Goal: Task Accomplishment & Management: Manage account settings

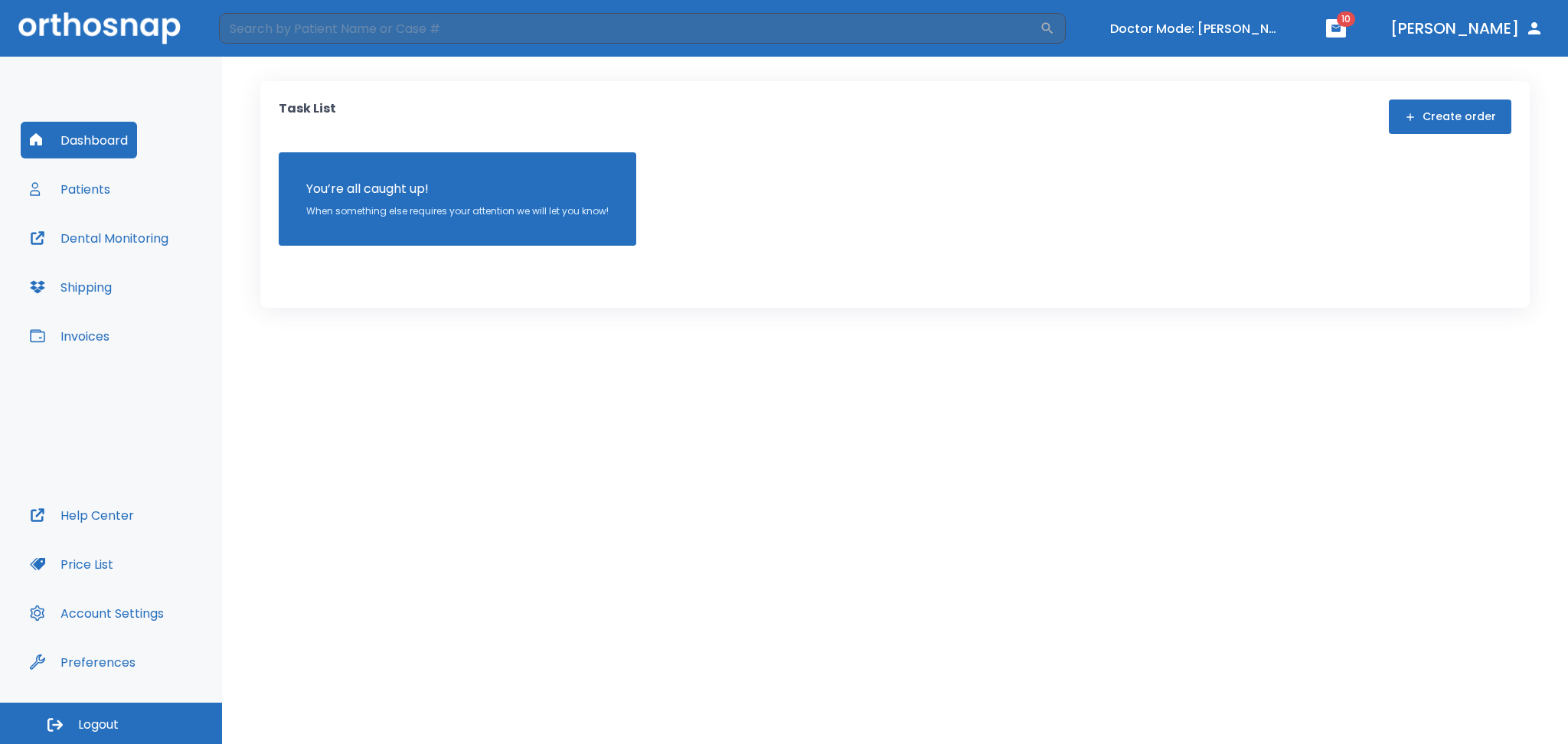
click at [105, 189] on button "Patients" at bounding box center [70, 189] width 99 height 37
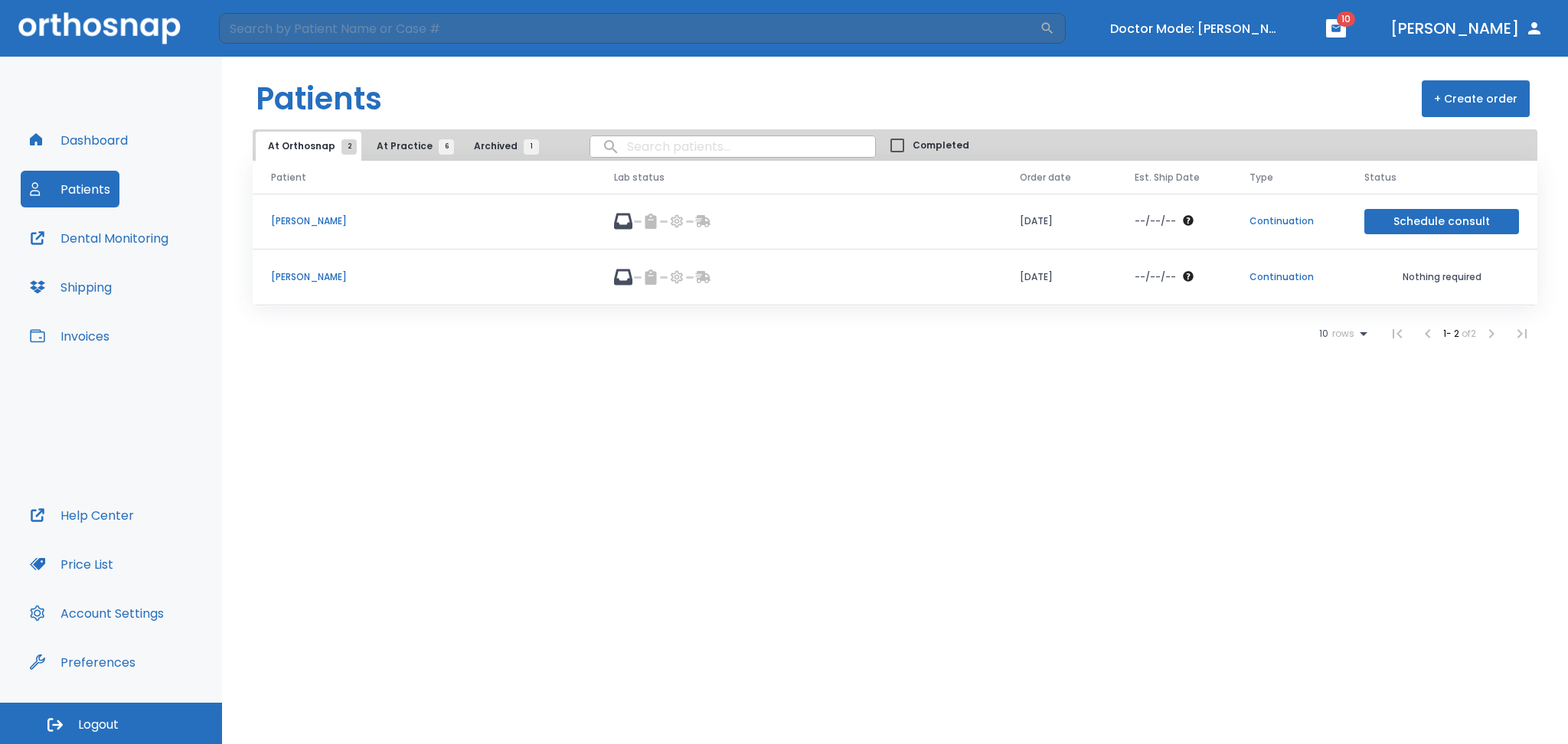
click at [292, 269] on td "[PERSON_NAME]" at bounding box center [424, 277] width 343 height 56
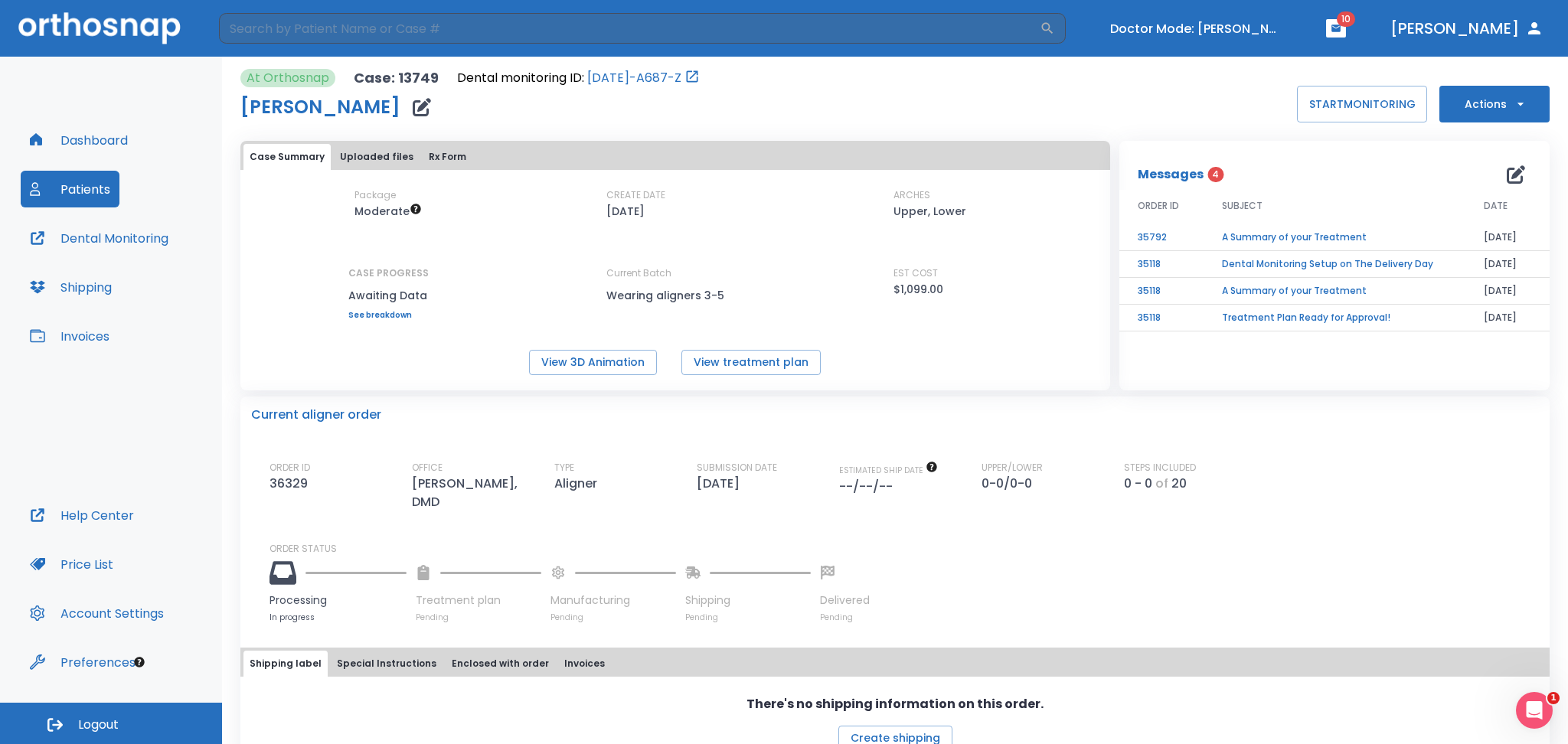
click at [413, 111] on icon "button" at bounding box center [422, 107] width 18 height 18
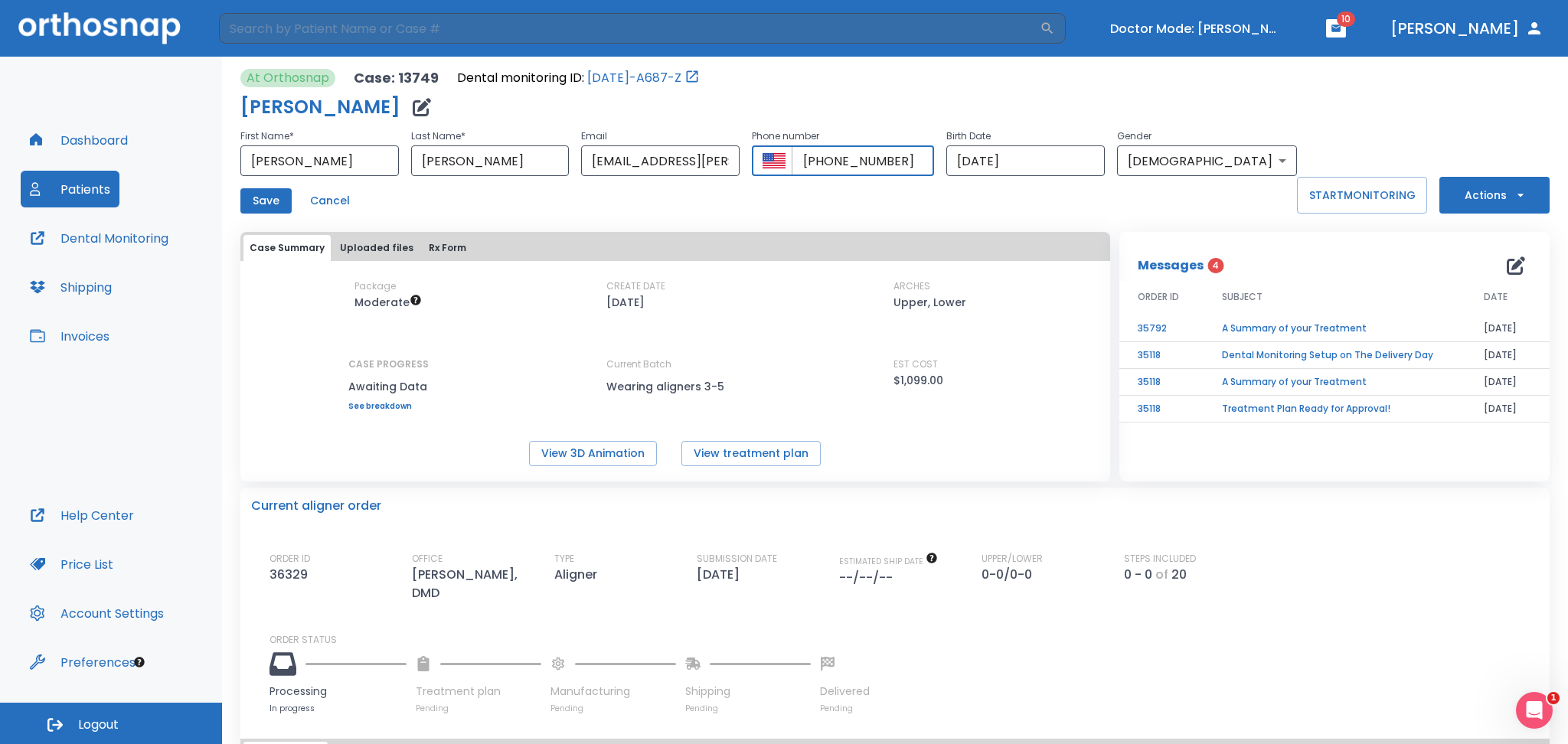
drag, startPoint x: 925, startPoint y: 160, endPoint x: 858, endPoint y: 164, distance: 67.1
click at [858, 164] on input "[PHONE_NUMBER]" at bounding box center [863, 160] width 143 height 30
click at [330, 202] on button "Cancel" at bounding box center [330, 201] width 52 height 26
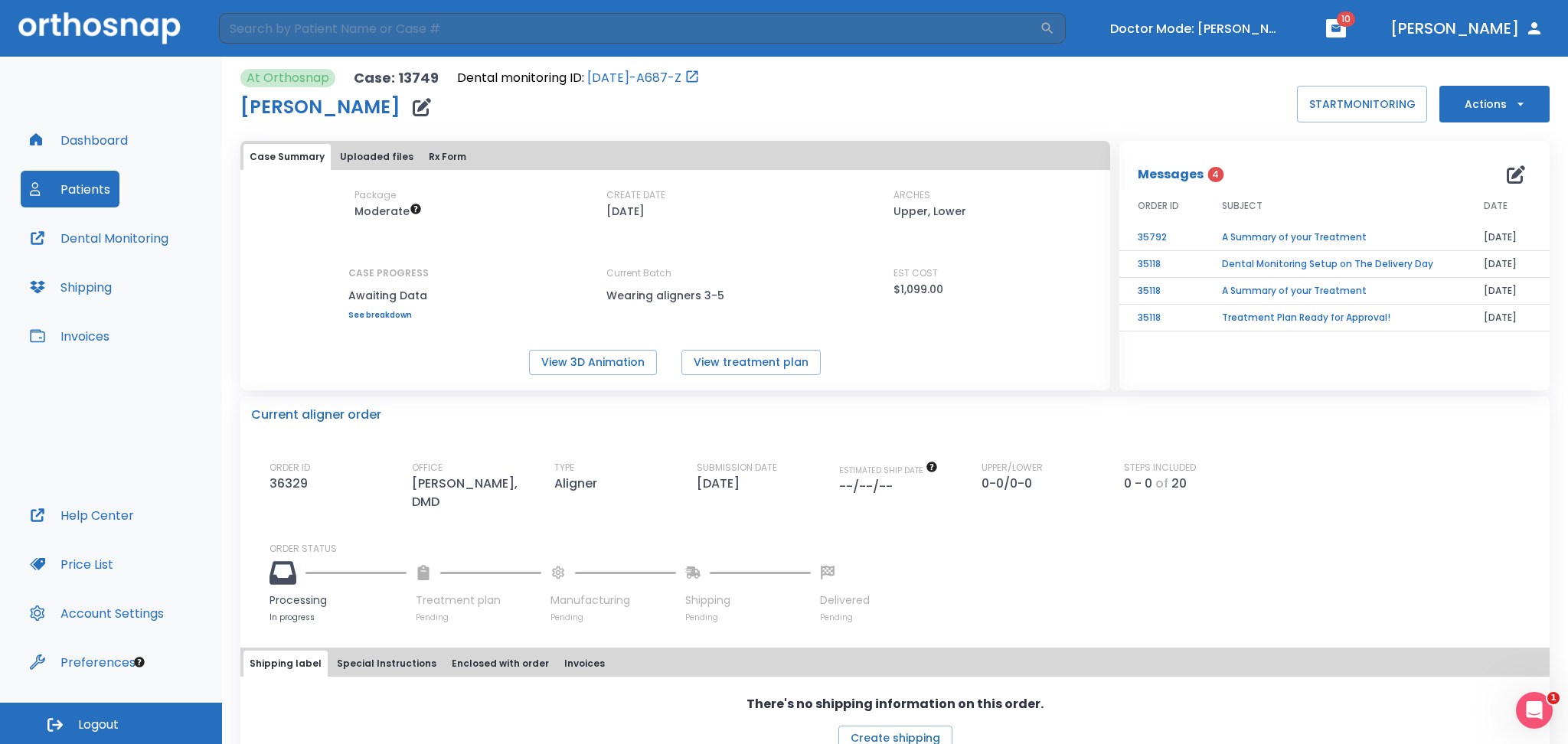
click at [406, 114] on button "button" at bounding box center [421, 106] width 30 height 30
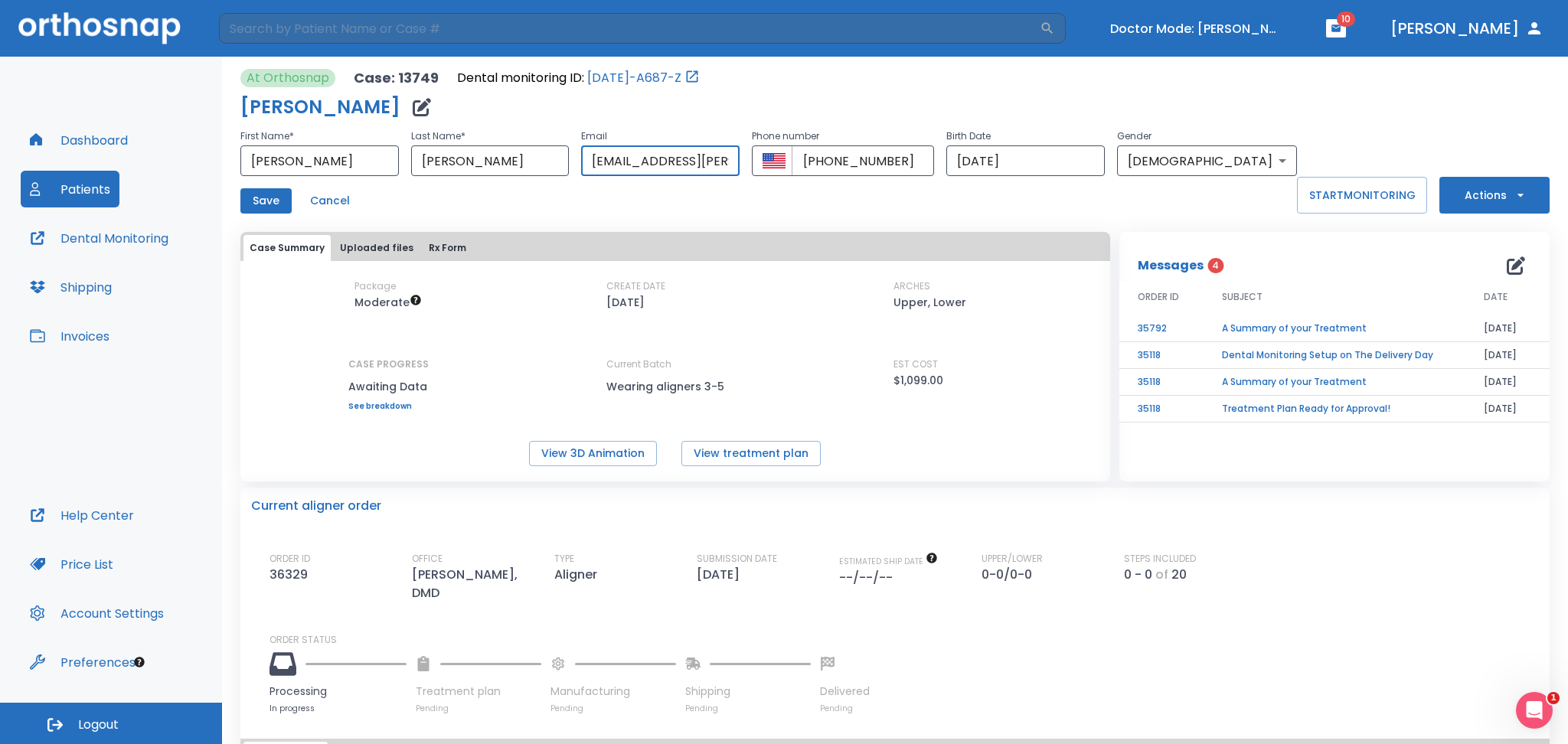
drag, startPoint x: 687, startPoint y: 167, endPoint x: 613, endPoint y: 159, distance: 74.4
click at [613, 159] on input "[EMAIL_ADDRESS][PERSON_NAME][DOMAIN_NAME]" at bounding box center [660, 160] width 158 height 30
click at [676, 158] on input "[PERSON_NAME][EMAIL_ADDRESS][PERSON_NAME][DOMAIN_NAME]" at bounding box center [660, 160] width 158 height 30
type input "[PERSON_NAME][EMAIL_ADDRESS][DOMAIN_NAME]"
click at [255, 199] on button "Save" at bounding box center [266, 201] width 51 height 26
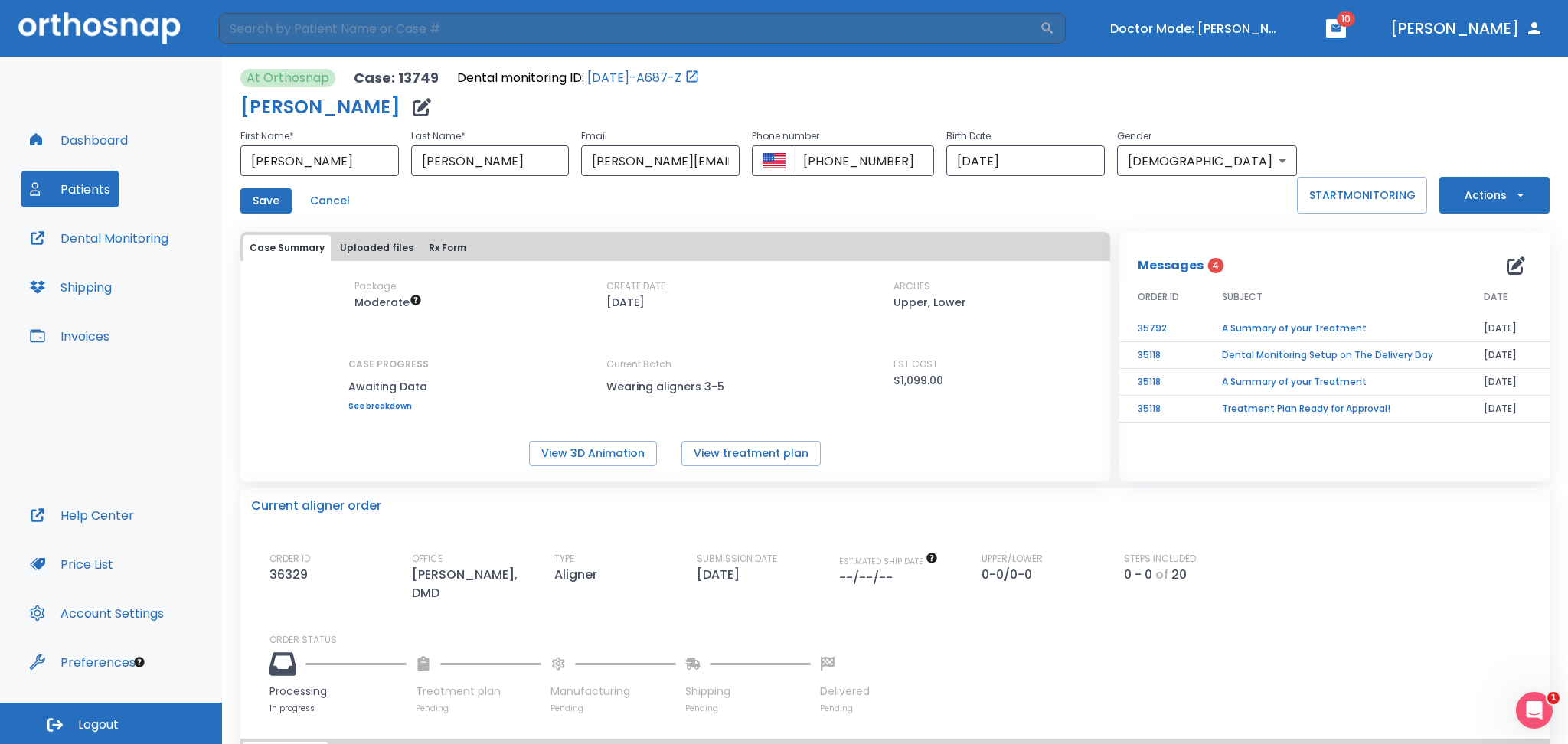
click at [261, 209] on button "Save" at bounding box center [266, 201] width 51 height 26
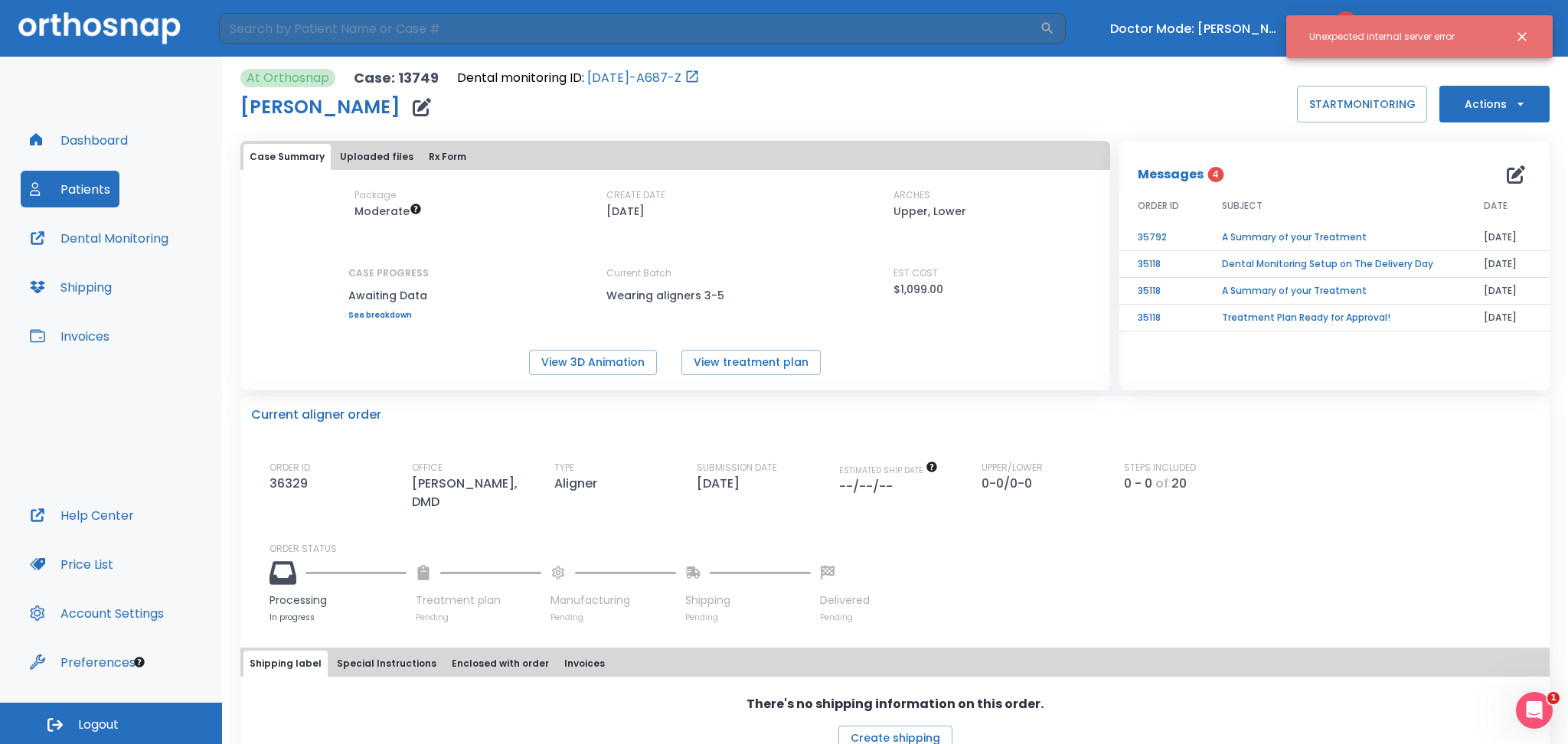
click at [413, 101] on icon "button" at bounding box center [422, 107] width 18 height 18
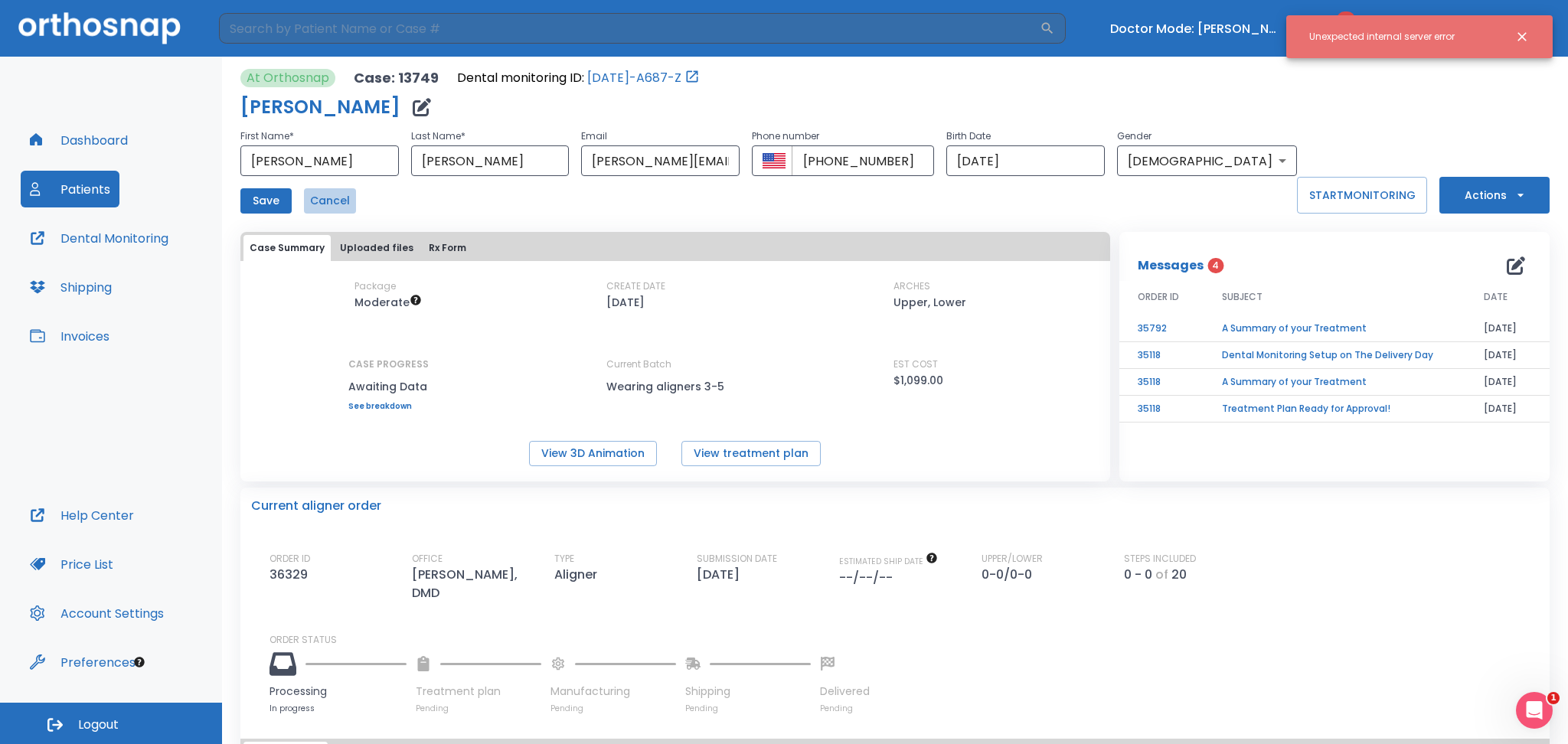
click at [319, 202] on button "Cancel" at bounding box center [330, 201] width 52 height 26
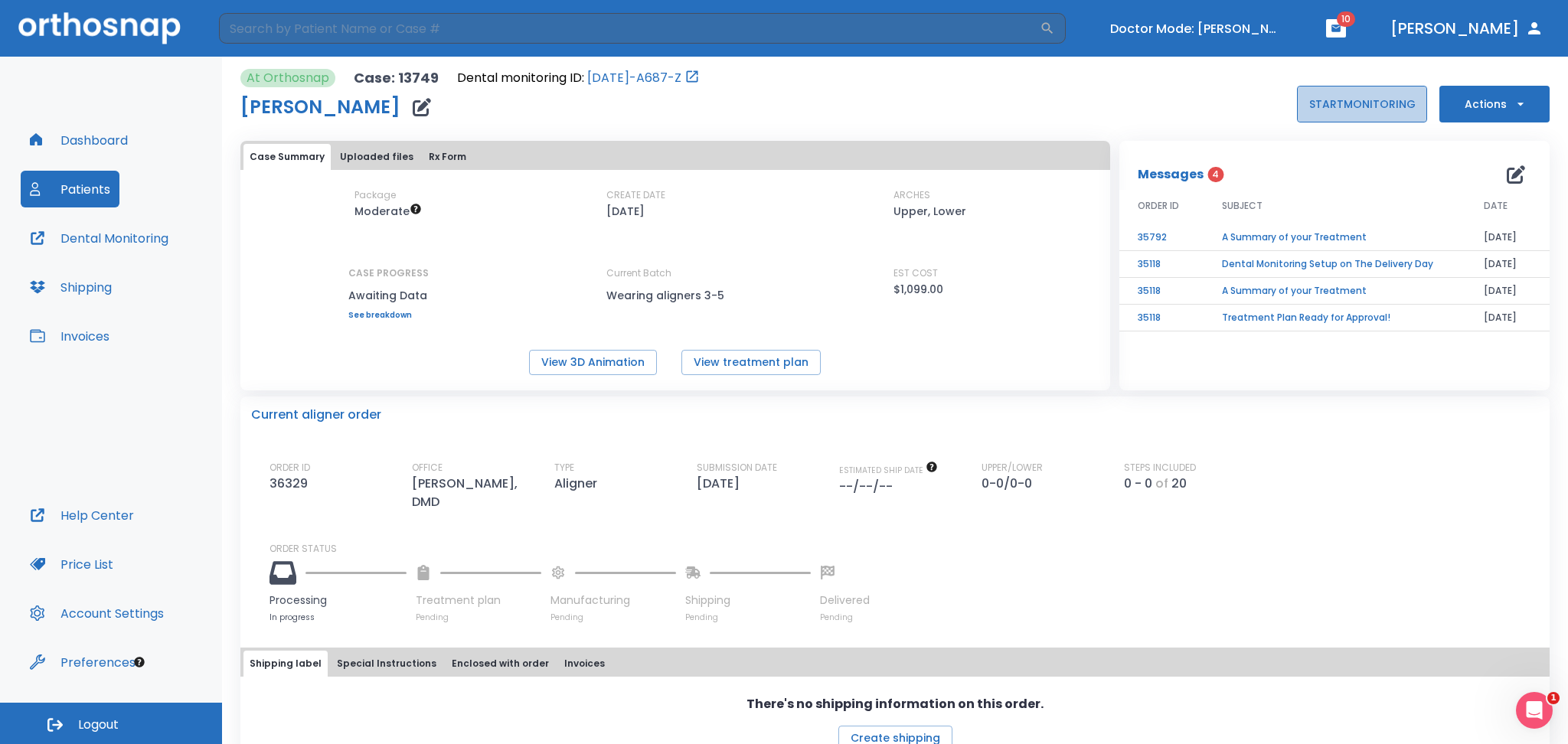
click at [1326, 110] on button "START MONITORING" at bounding box center [1362, 104] width 130 height 37
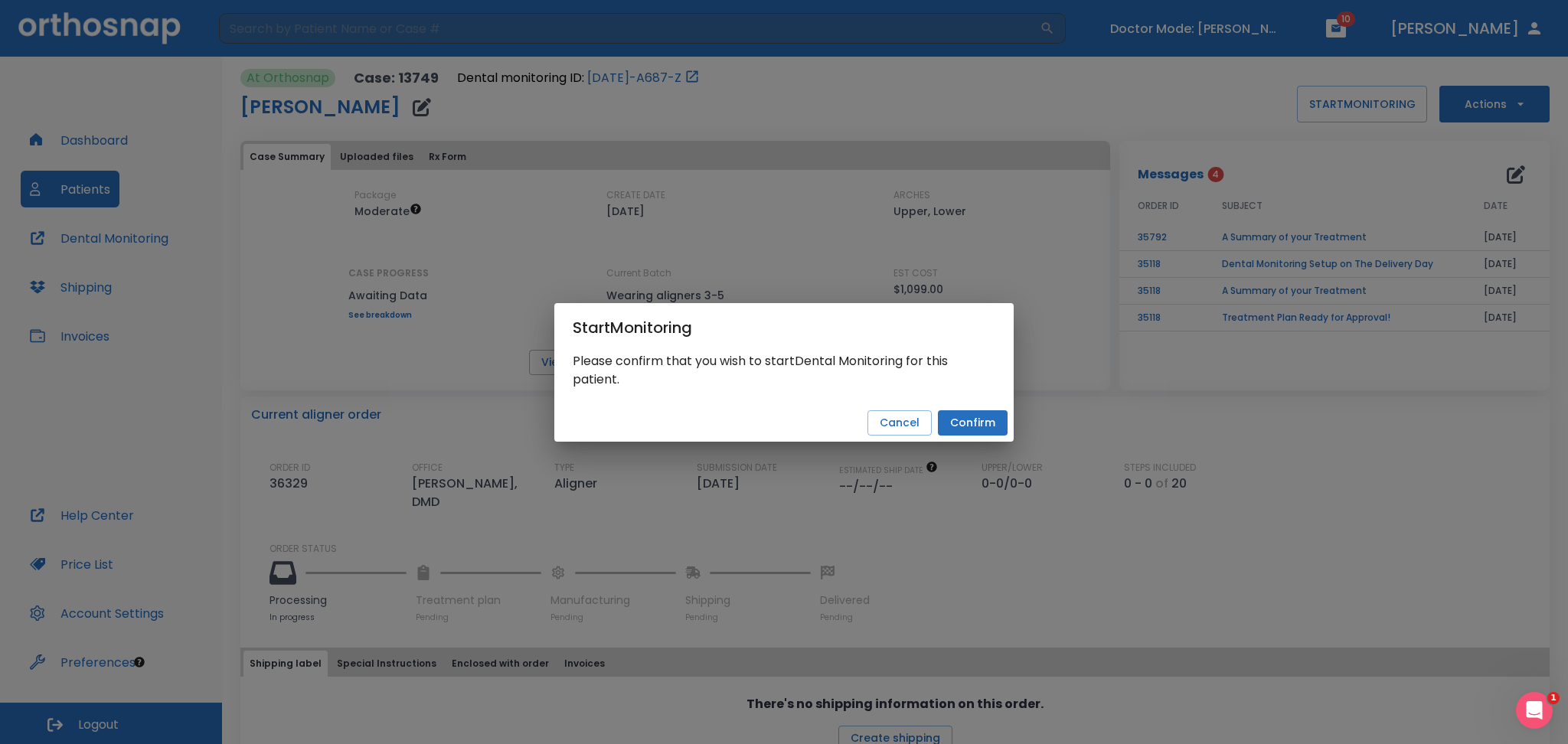
click at [986, 424] on button "Confirm" at bounding box center [973, 423] width 70 height 26
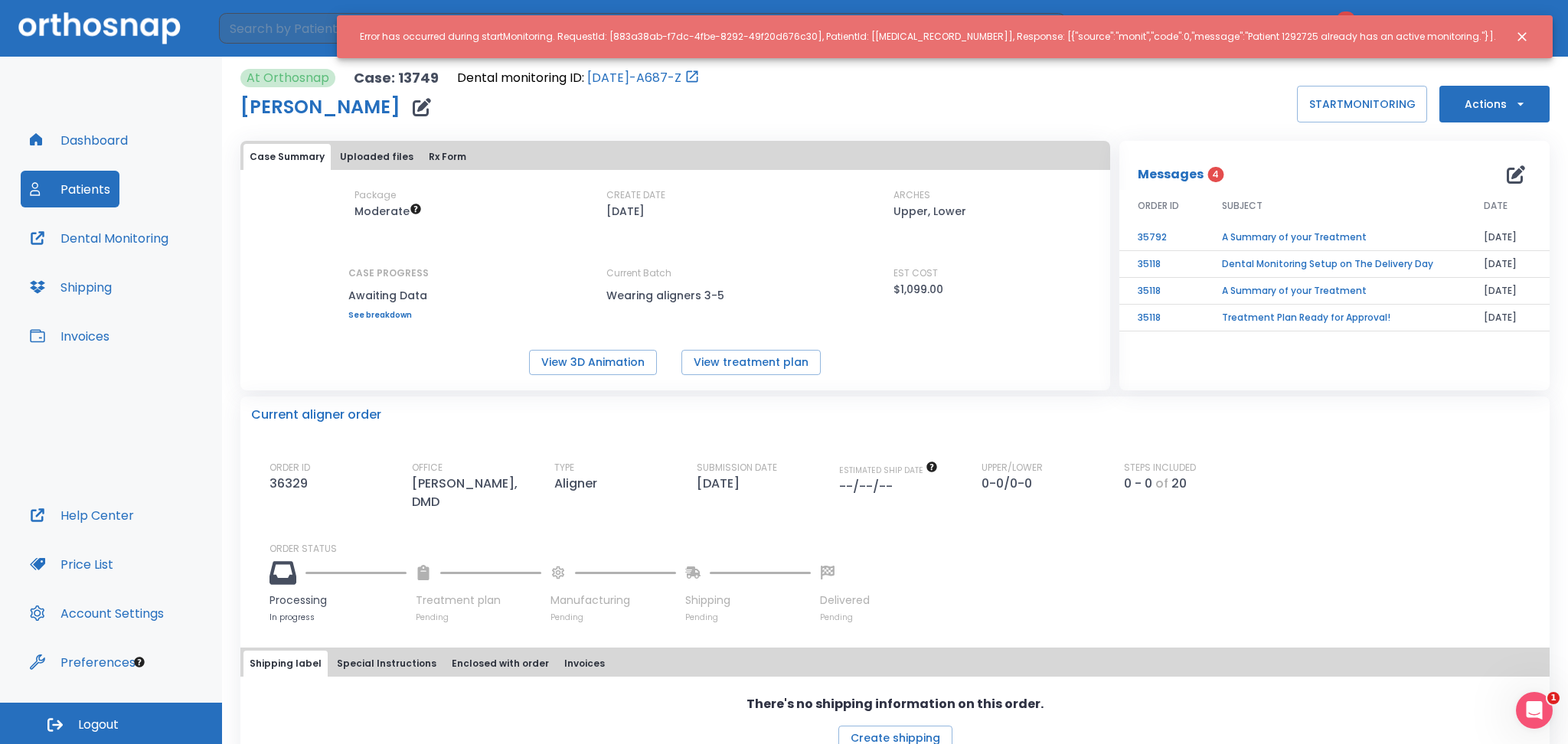
click at [1520, 30] on icon "Close notification" at bounding box center [1522, 37] width 16 height 16
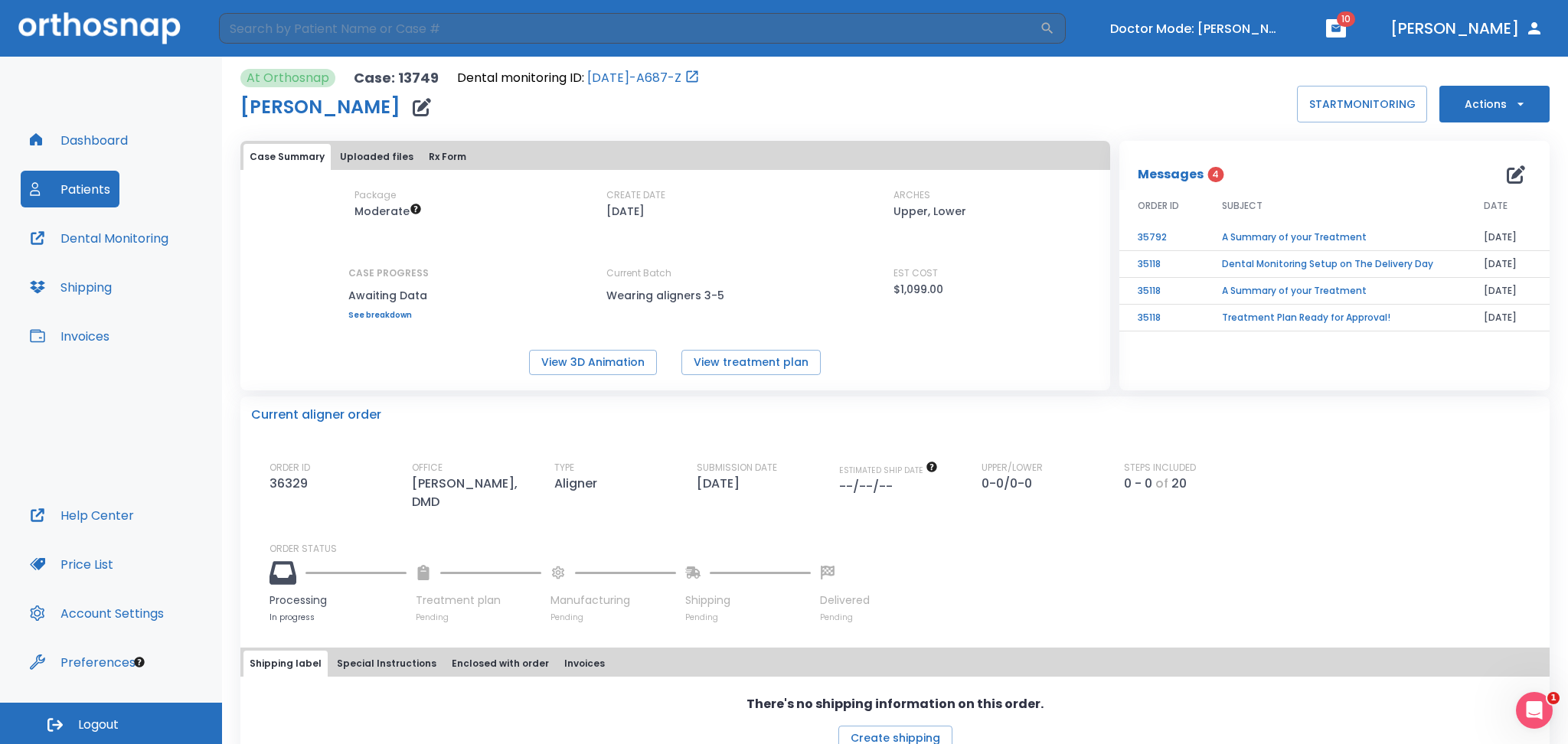
click at [1246, 13] on header "​ Doctor Mode: [PERSON_NAME] 10 [PERSON_NAME]" at bounding box center [784, 28] width 1568 height 57
click at [1246, 25] on button "Turn off Doctor mode" at bounding box center [1195, 29] width 184 height 26
